Goal: Information Seeking & Learning: Learn about a topic

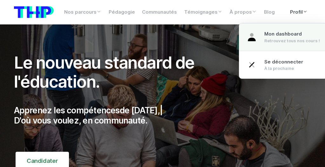
click at [287, 31] on span "Mon dashboard" at bounding box center [282, 34] width 37 height 6
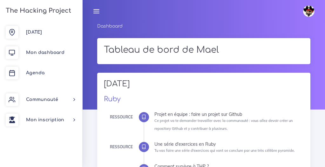
scroll to position [195, 0]
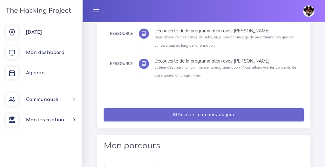
click at [116, 117] on link "Accéder au cours du jour" at bounding box center [204, 114] width 200 height 13
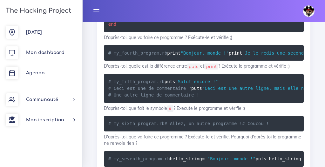
scroll to position [9167, 0]
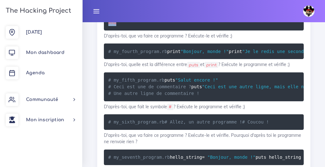
drag, startPoint x: 145, startPoint y: 111, endPoint x: 106, endPoint y: 94, distance: 42.9
click at [106, 30] on pre "# my_third_program.rb 10 . times do puts "Bonjour, monde !" end" at bounding box center [204, 19] width 200 height 22
copy code "10 . times do puts "Bonjour, monde !" end"
click at [203, 59] on pre "# my_fourth_program.rb print "Bonjour, monde !" print "Je le redis une seconde …" at bounding box center [204, 52] width 200 height 16
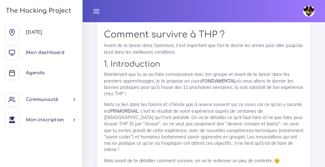
scroll to position [2182, 0]
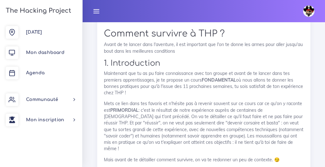
drag, startPoint x: 165, startPoint y: 117, endPoint x: 106, endPoint y: 105, distance: 60.5
copy p "Écris un programme exo_12.rb qui demande un nombre à l'utilisateur, puis qui co…"
